Goal: Task Accomplishment & Management: Complete application form

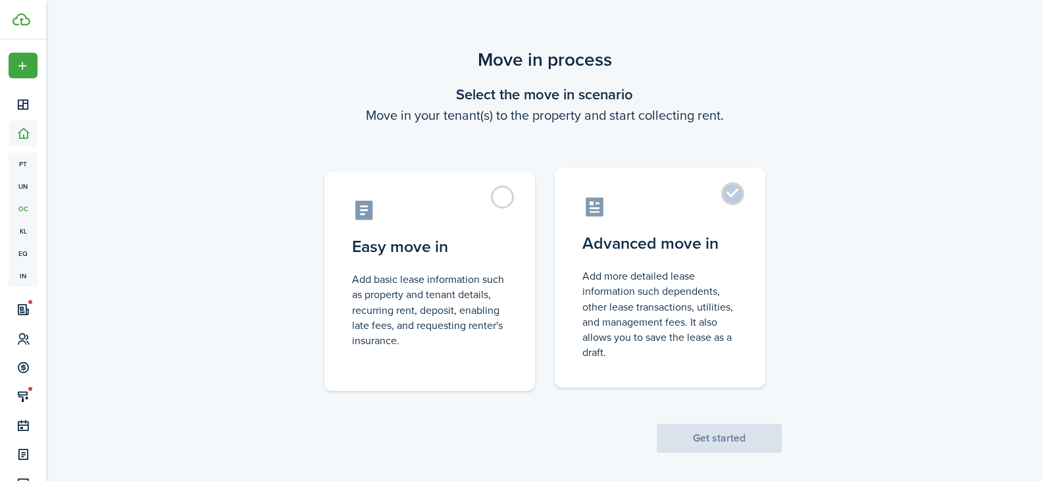
click at [732, 195] on label "Advanced move in Add more detailed lease information such dependents, other lea…" at bounding box center [660, 278] width 211 height 220
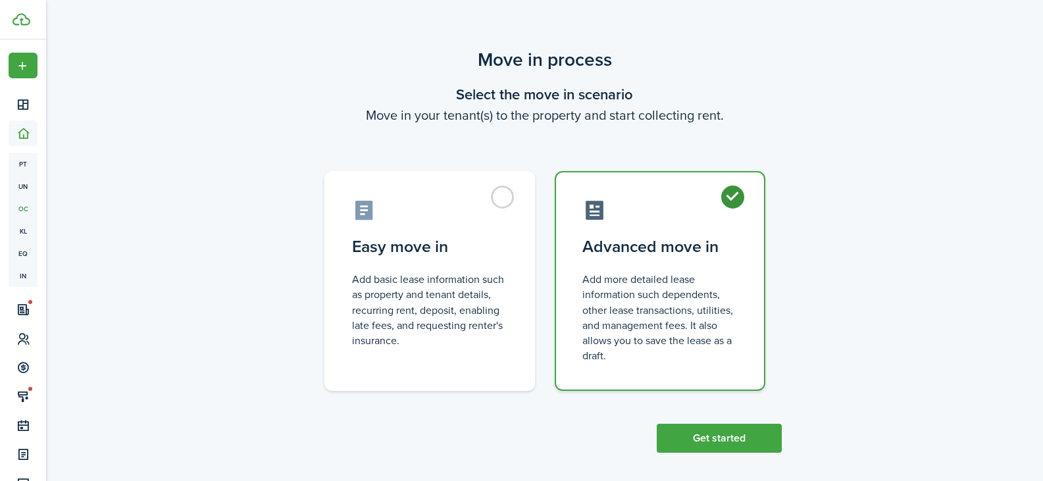
radio input "true"
click at [684, 441] on button "Get started" at bounding box center [719, 438] width 125 height 29
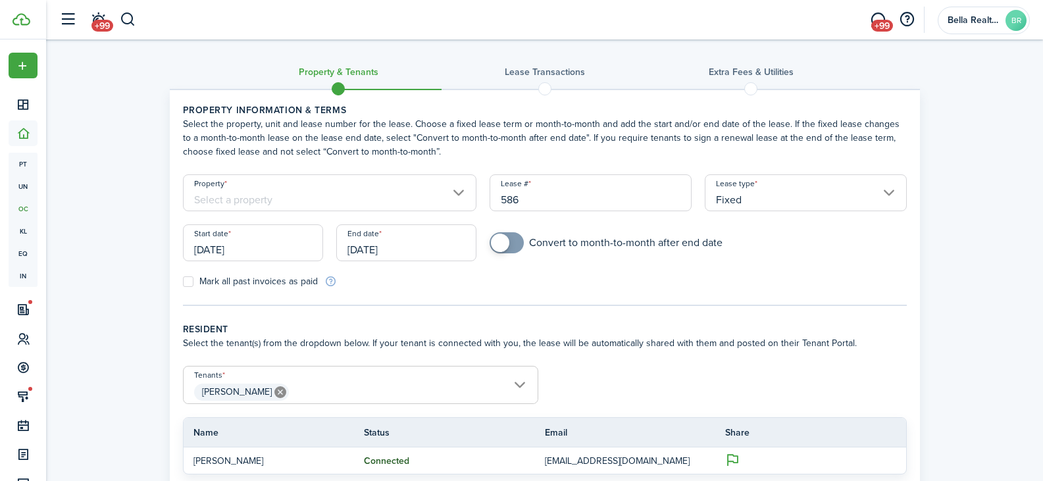
click at [380, 253] on input "[DATE]" at bounding box center [406, 242] width 140 height 37
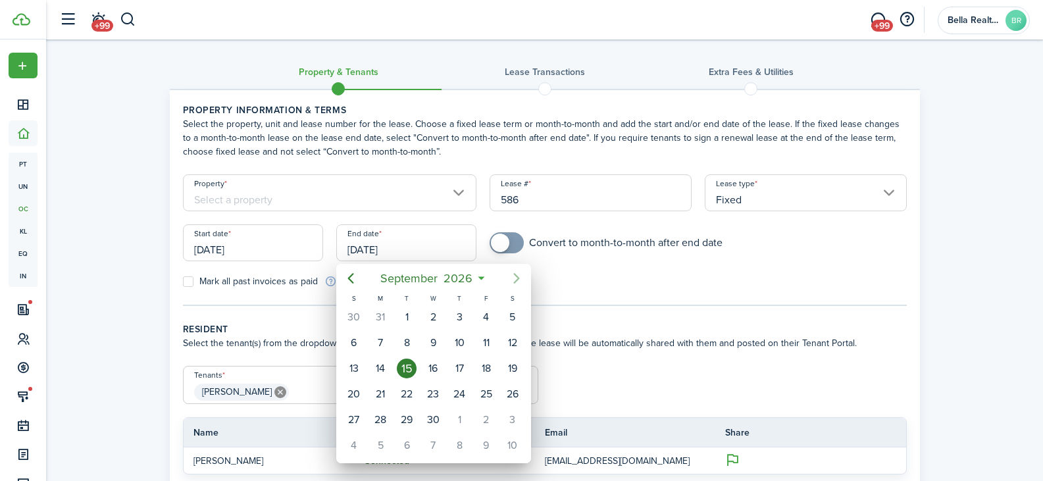
click at [514, 279] on icon "Next page" at bounding box center [517, 278] width 16 height 16
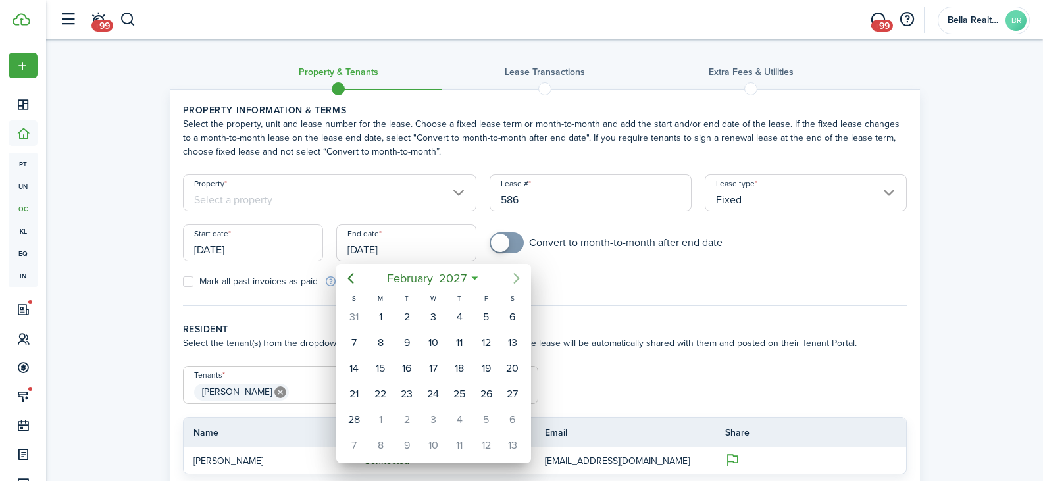
click at [514, 279] on icon "Next page" at bounding box center [517, 278] width 16 height 16
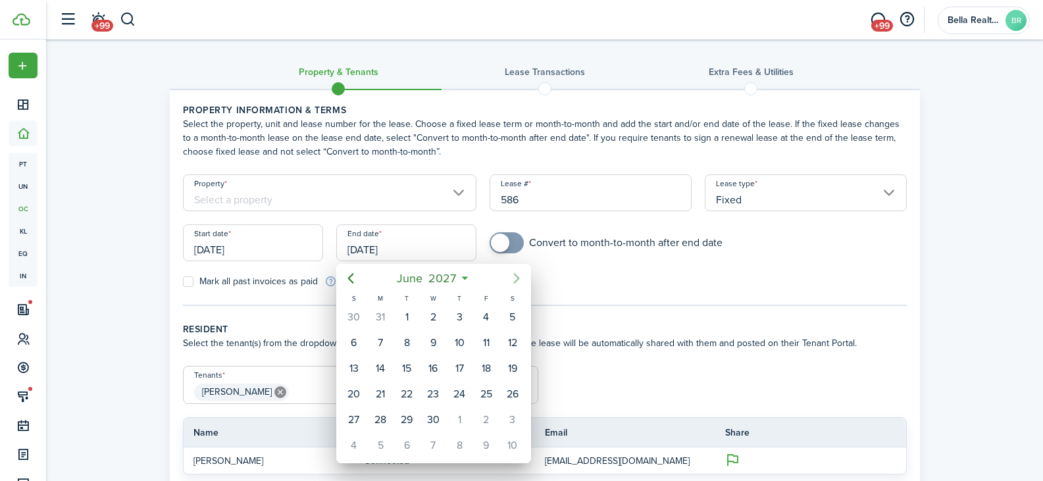
click at [514, 279] on icon "Next page" at bounding box center [517, 278] width 16 height 16
click at [461, 420] on div "30" at bounding box center [459, 420] width 20 height 20
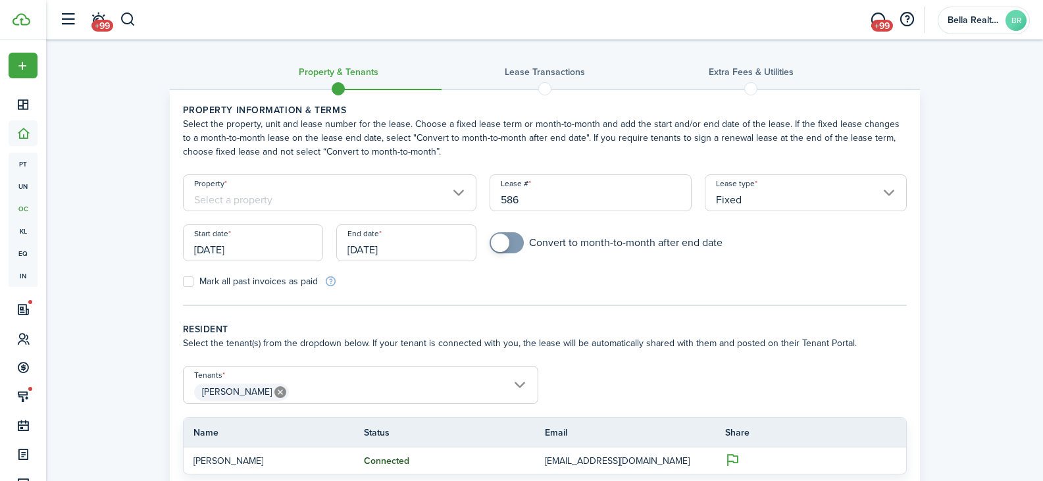
click at [363, 259] on input "[DATE]" at bounding box center [406, 242] width 140 height 37
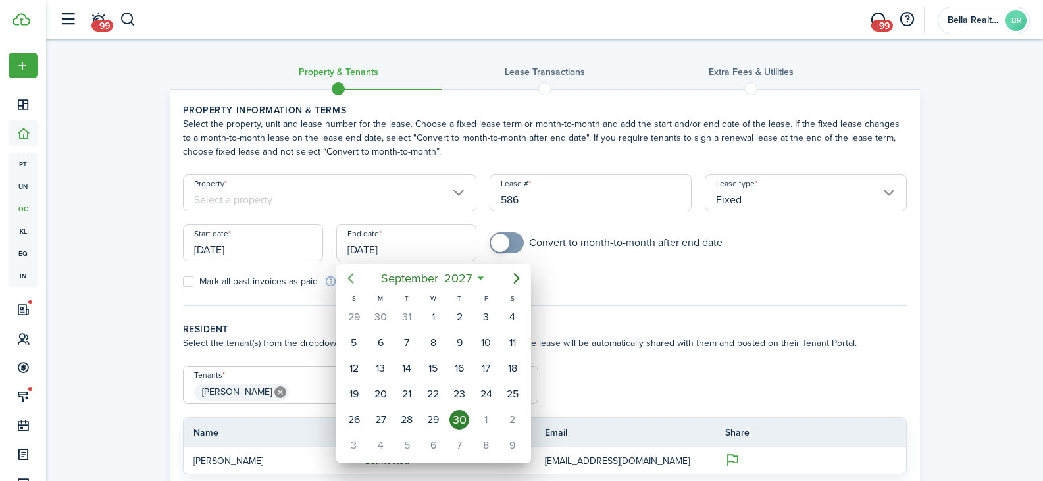
click at [349, 279] on icon "Previous page" at bounding box center [350, 278] width 6 height 11
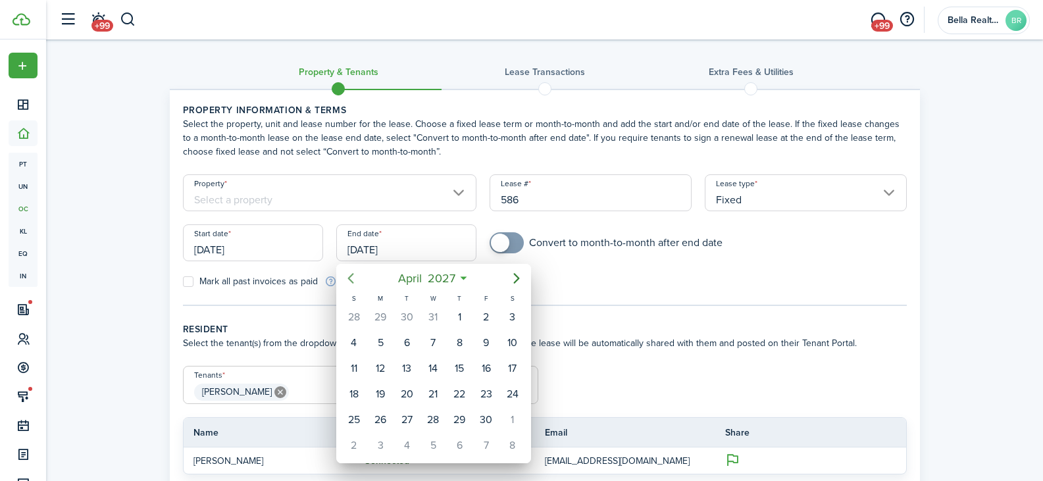
click at [349, 279] on icon "Previous page" at bounding box center [350, 278] width 6 height 11
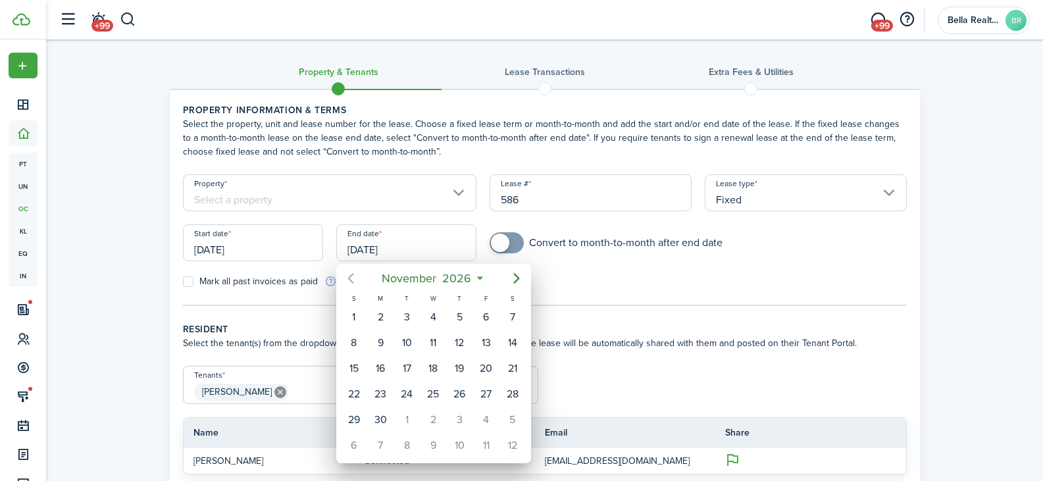
click at [349, 279] on icon "Previous page" at bounding box center [350, 278] width 6 height 11
click at [436, 420] on div "30" at bounding box center [433, 420] width 20 height 20
type input "[DATE]"
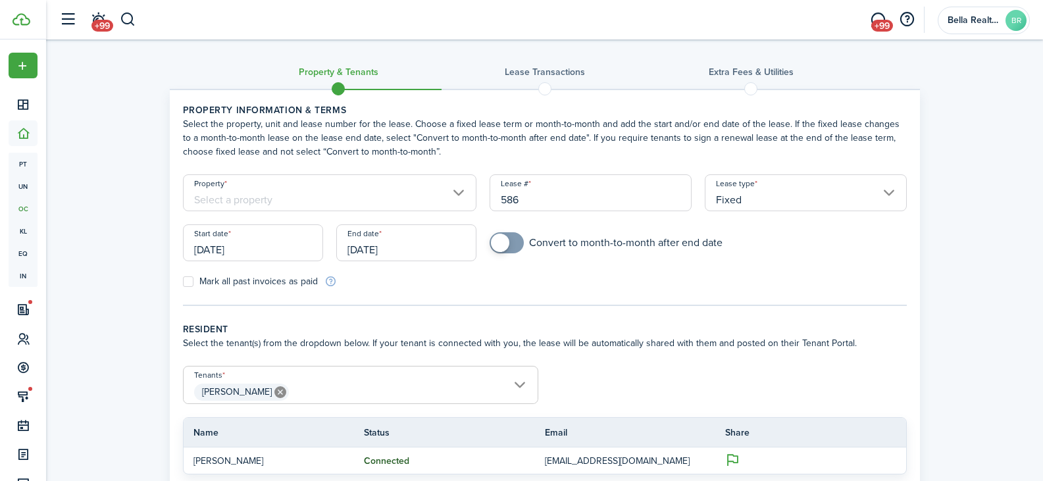
click at [229, 253] on input "[DATE]" at bounding box center [253, 242] width 140 height 37
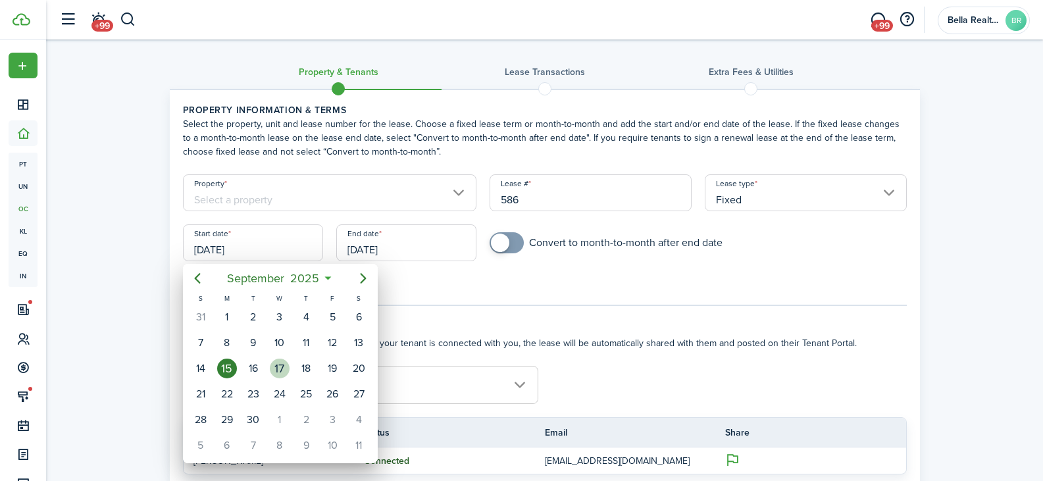
click at [284, 371] on div "17" at bounding box center [280, 369] width 20 height 20
type input "[DATE]"
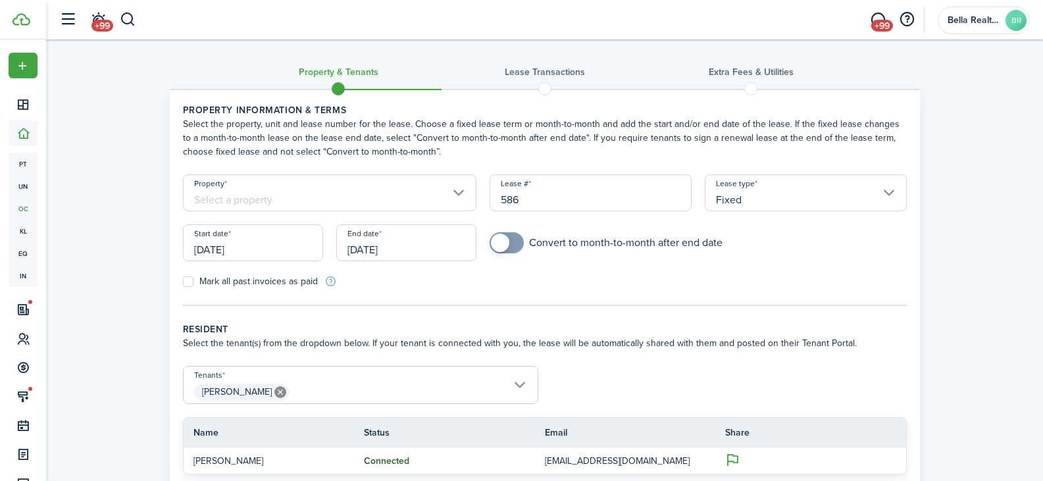
click at [34, 133] on sidebar-link-icon at bounding box center [23, 133] width 29 height 14
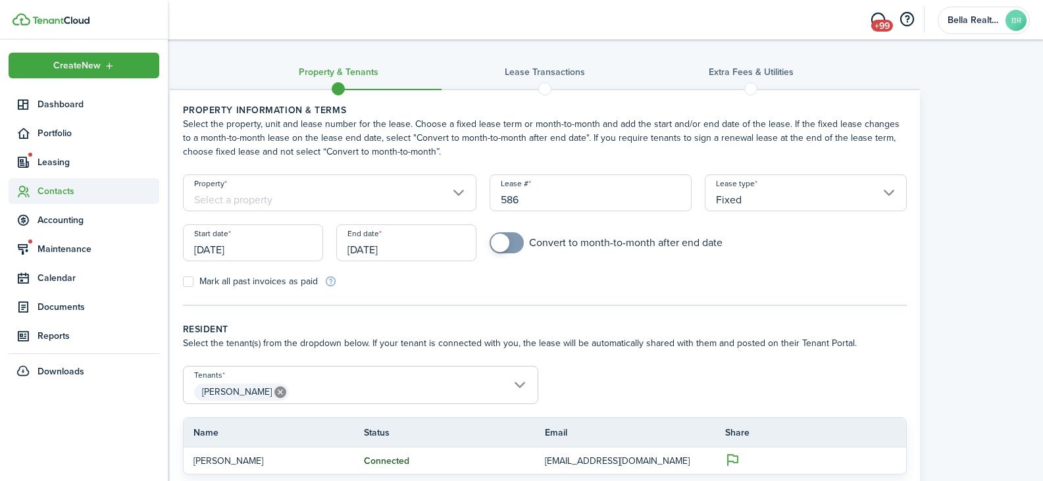
click at [48, 188] on span "Contacts" at bounding box center [99, 191] width 122 height 14
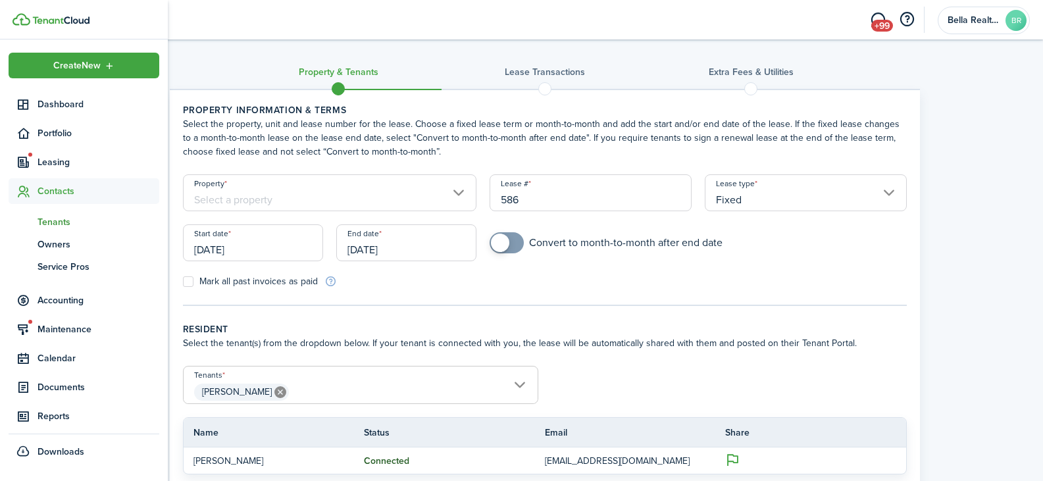
click at [60, 223] on span "Tenants" at bounding box center [99, 222] width 122 height 14
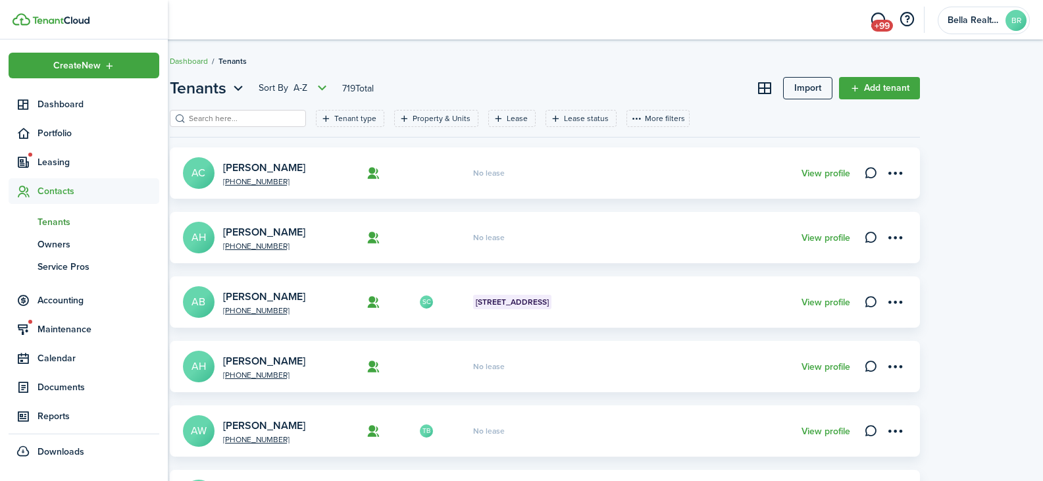
click at [223, 119] on input "search" at bounding box center [244, 119] width 116 height 13
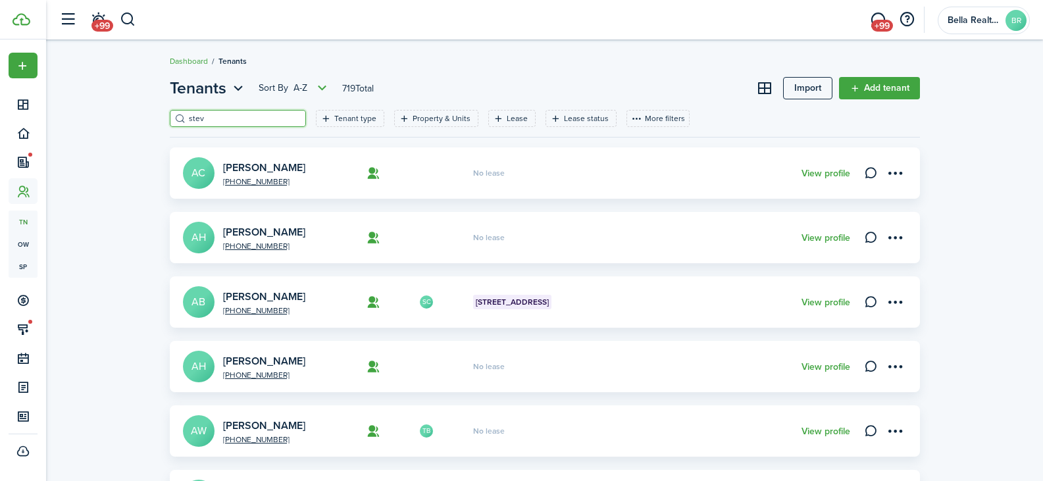
type input "[PERSON_NAME]"
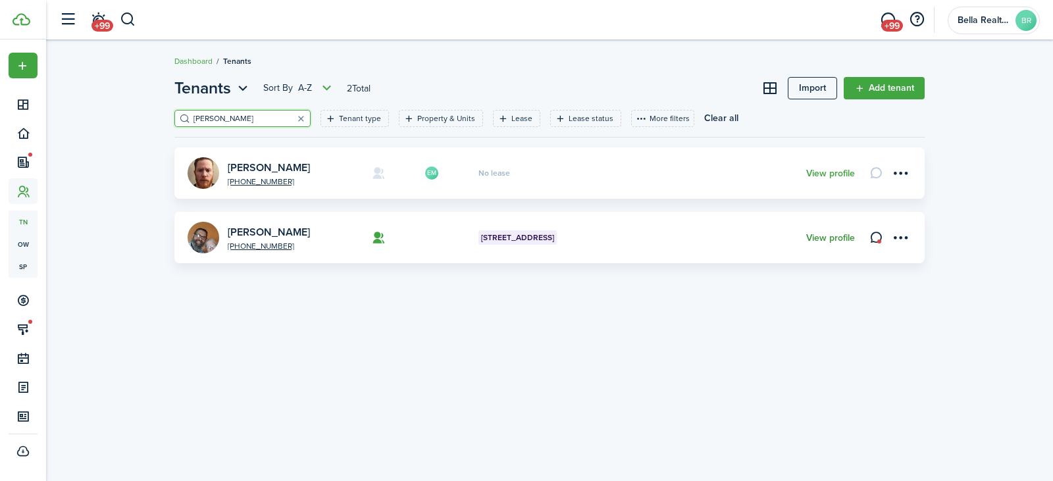
click at [811, 242] on link "View profile" at bounding box center [830, 238] width 49 height 11
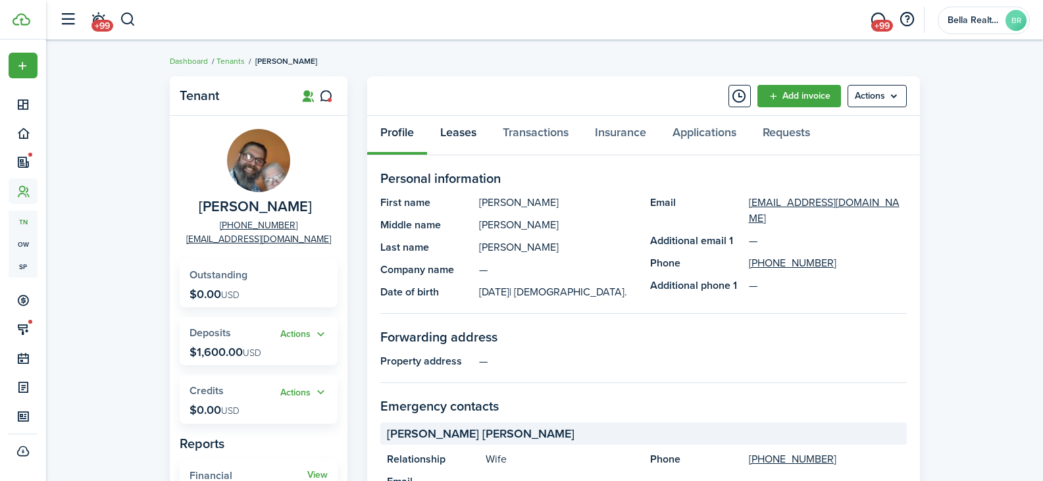
click at [457, 131] on link "Leases" at bounding box center [458, 135] width 63 height 39
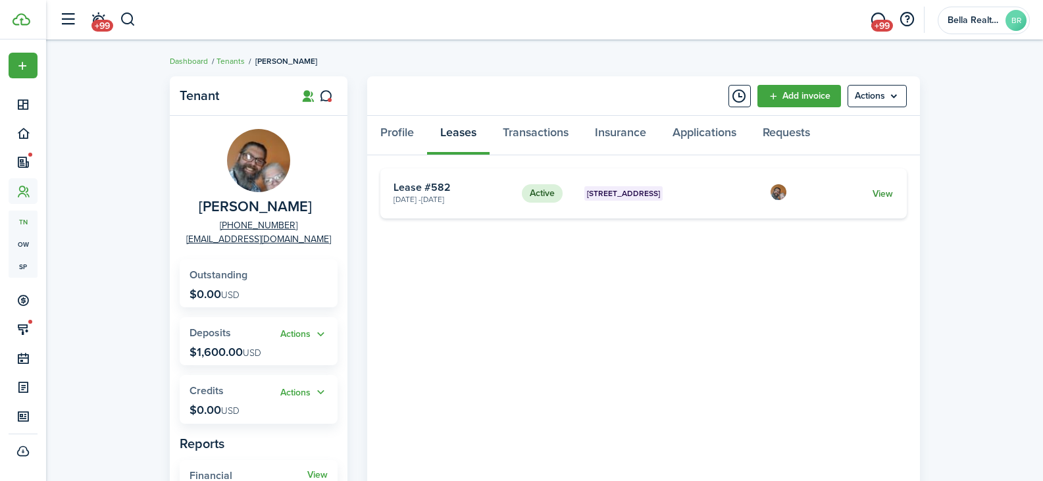
click at [889, 194] on link "View" at bounding box center [882, 194] width 20 height 14
click at [538, 133] on link "Transactions" at bounding box center [536, 135] width 92 height 39
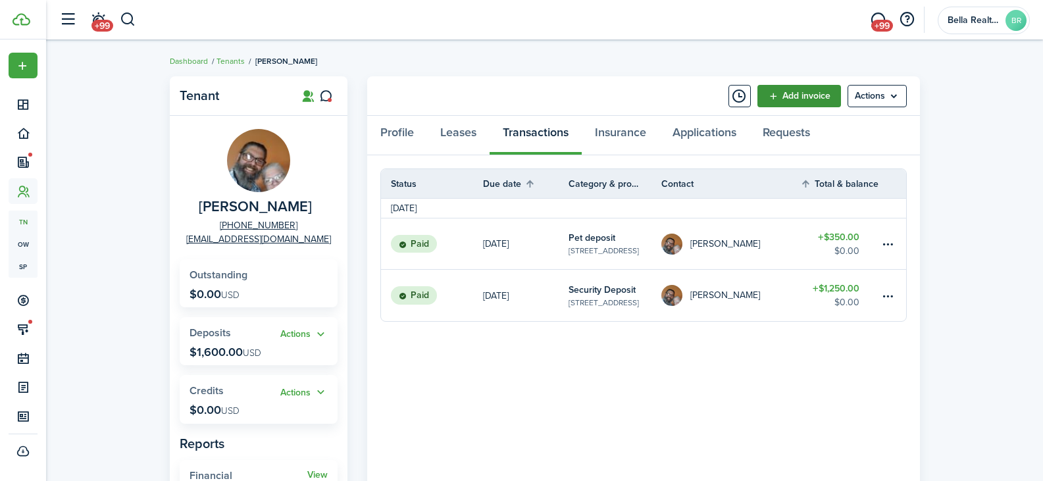
click at [782, 101] on link "Add invoice" at bounding box center [799, 96] width 84 height 22
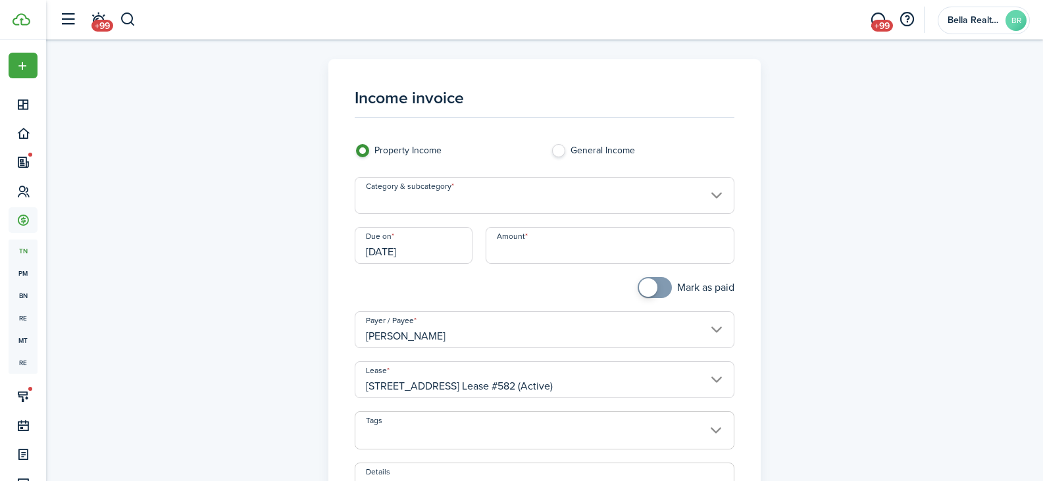
click at [497, 197] on input "Category & subcategory" at bounding box center [545, 195] width 380 height 37
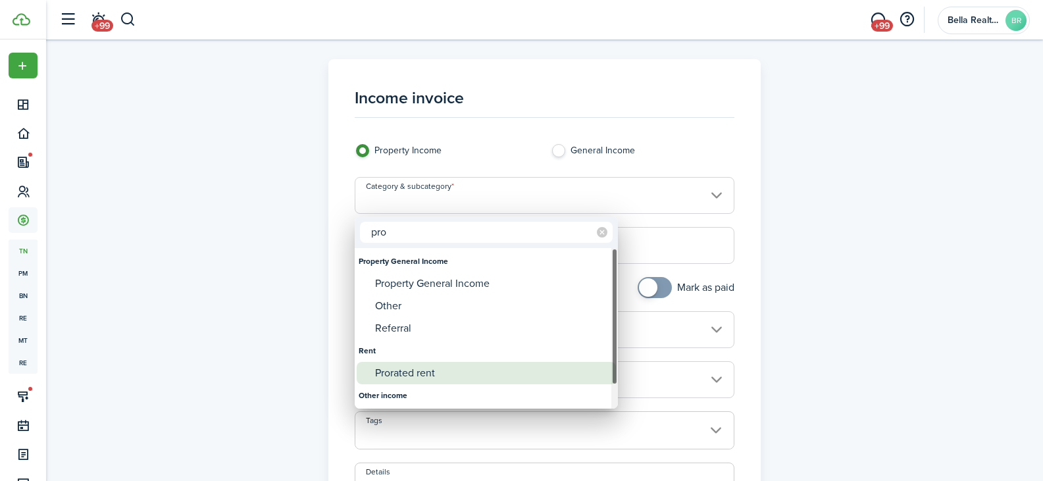
type input "pro"
click at [420, 374] on div "Prorated rent" at bounding box center [491, 373] width 233 height 22
type input "Rent / Prorated rent"
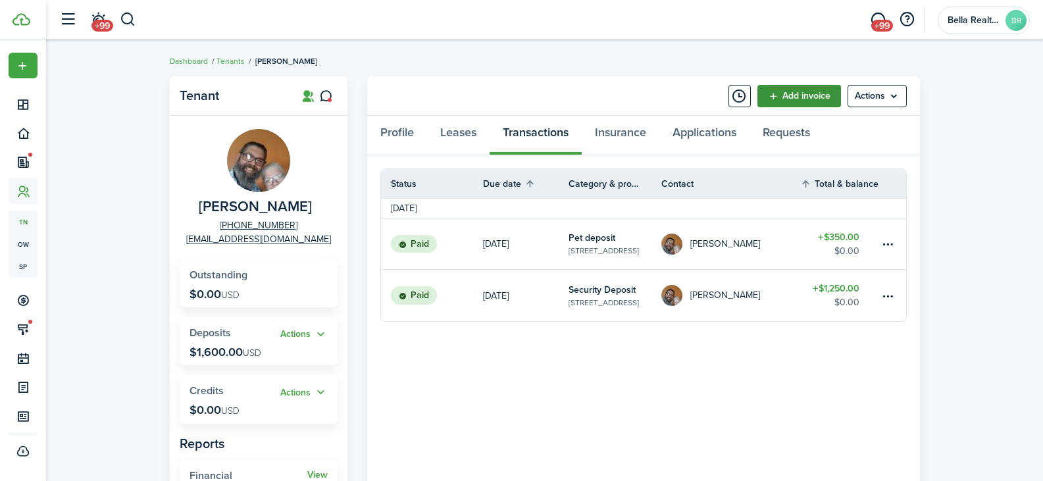
click at [815, 91] on link "Add invoice" at bounding box center [799, 96] width 84 height 22
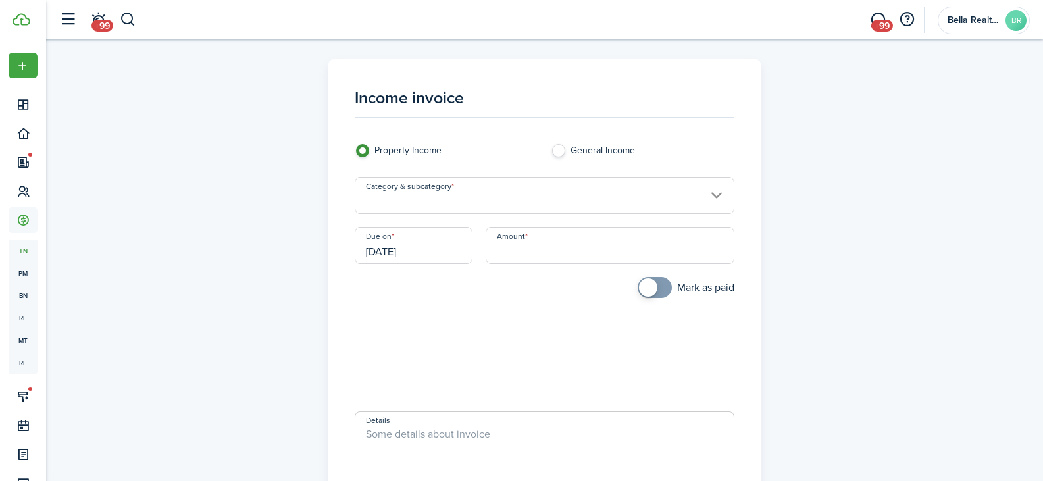
click at [487, 197] on input "Category & subcategory" at bounding box center [545, 195] width 380 height 37
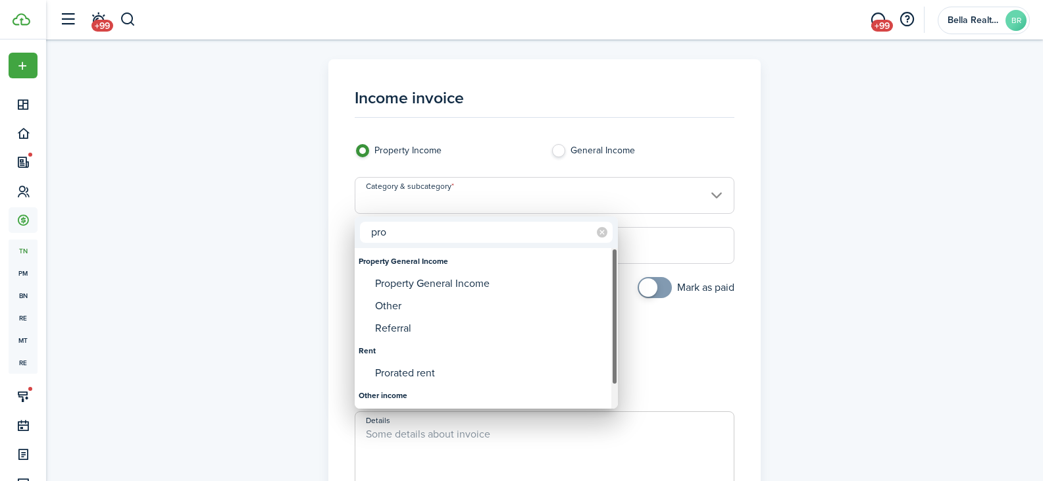
type input "pro"
click at [392, 384] on div "Other income" at bounding box center [486, 395] width 255 height 22
click at [392, 379] on div "Prorated rent" at bounding box center [491, 373] width 233 height 22
type input "Rent / Prorated rent"
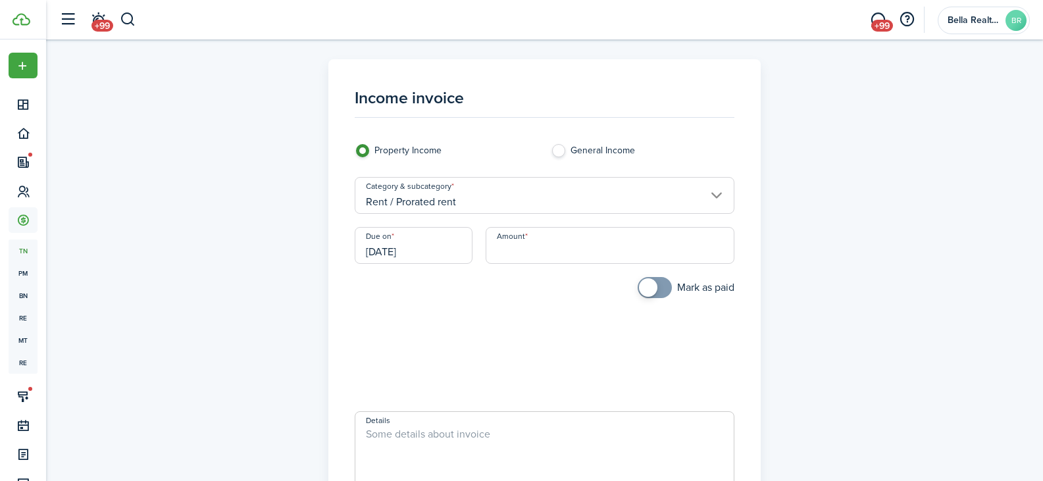
click at [501, 253] on input "Amount" at bounding box center [610, 245] width 249 height 37
type input "$641.67"
click at [440, 334] on loading-skeleton at bounding box center [545, 329] width 380 height 37
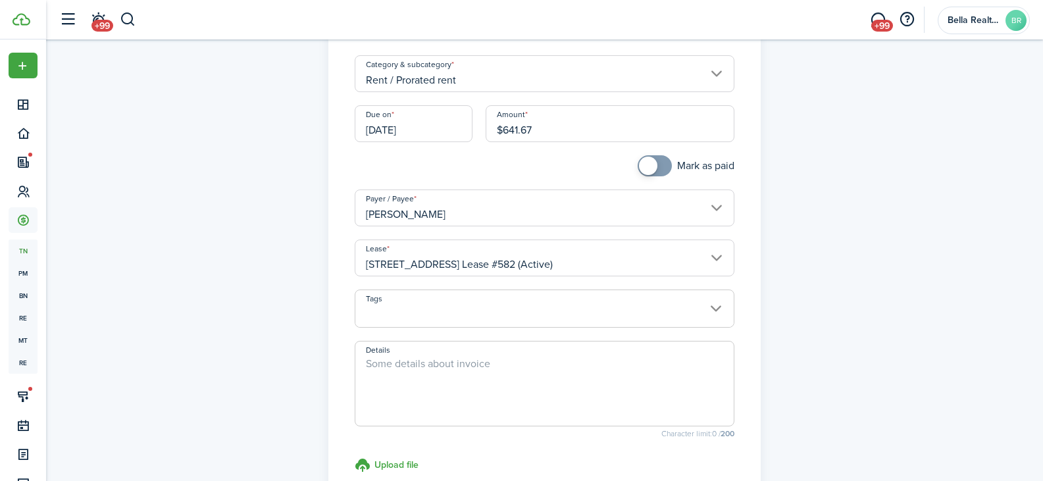
scroll to position [124, 0]
click at [503, 383] on textarea "Details" at bounding box center [544, 384] width 378 height 63
type textarea "2 days as credit"
